Goal: Find specific page/section: Find specific page/section

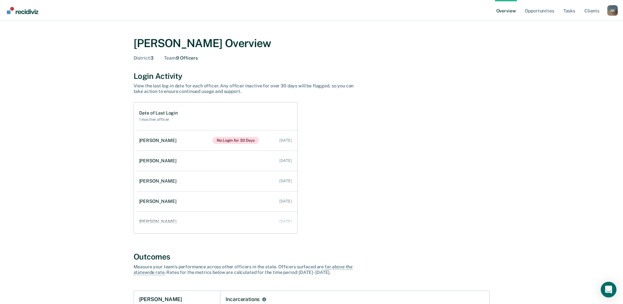
click at [614, 10] on div "A K" at bounding box center [612, 10] width 10 height 10
click at [591, 42] on link "Go to Operations" at bounding box center [585, 43] width 53 height 6
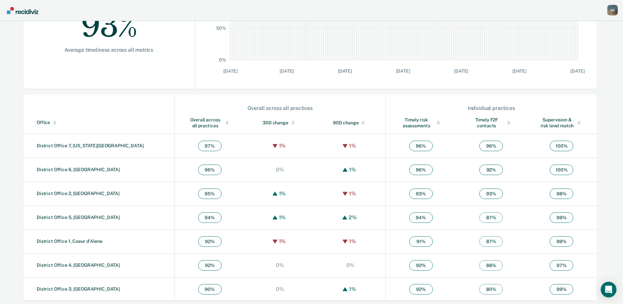
scroll to position [152, 0]
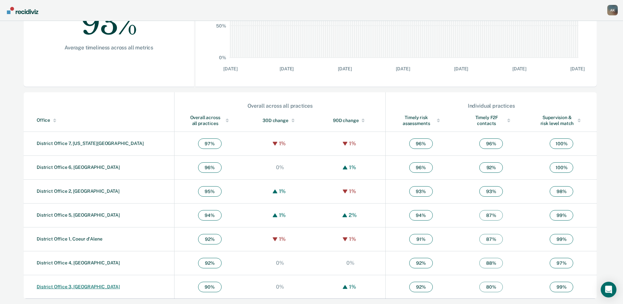
click at [72, 288] on link "District Office 3, [GEOGRAPHIC_DATA]" at bounding box center [78, 286] width 83 height 5
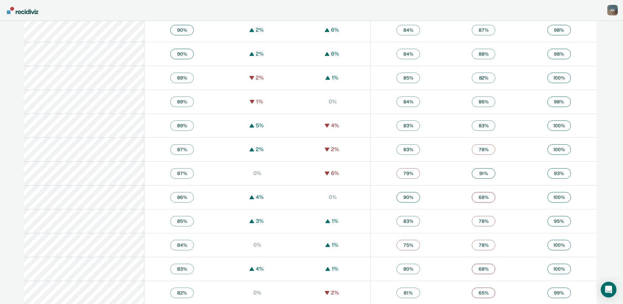
scroll to position [1024, 0]
